Goal: Task Accomplishment & Management: Manage account settings

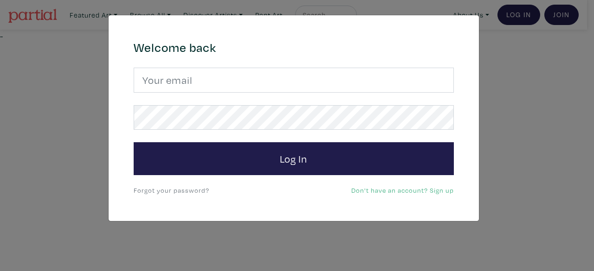
click at [359, 97] on form "Log In" at bounding box center [294, 122] width 320 height 108
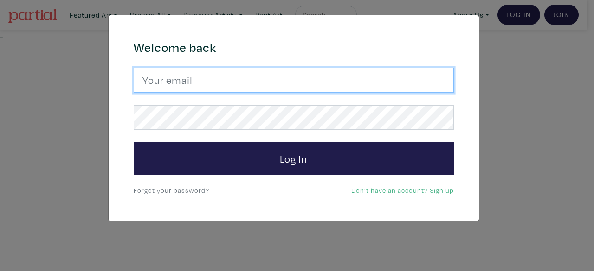
click at [373, 88] on input "email" at bounding box center [294, 80] width 320 height 25
type input "hautpham0@gmail.com"
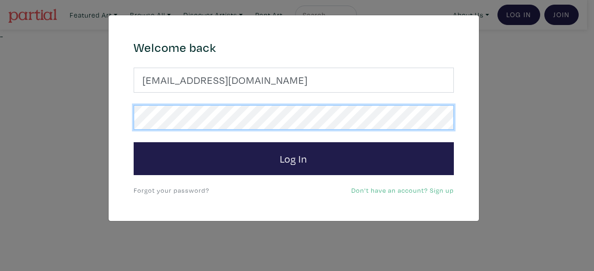
click at [134, 142] on button "Log In" at bounding box center [294, 158] width 320 height 33
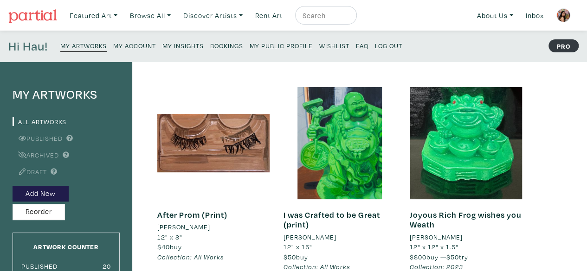
click at [27, 12] on img at bounding box center [32, 16] width 49 height 14
